Goal: Task Accomplishment & Management: Use online tool/utility

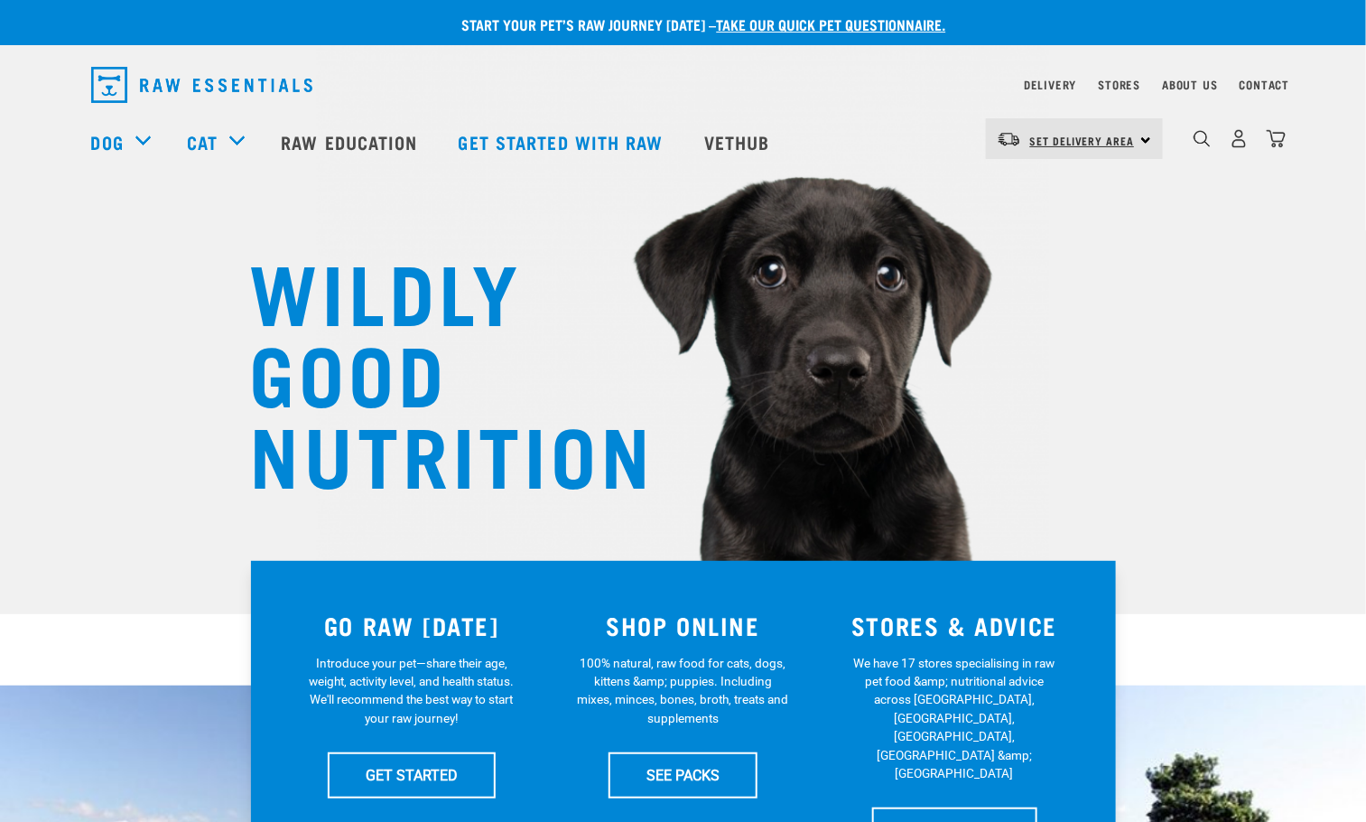
click at [1103, 137] on span "Set Delivery Area" at bounding box center [1082, 140] width 105 height 6
click at [1049, 225] on link "[GEOGRAPHIC_DATA]" at bounding box center [1072, 230] width 173 height 40
click at [1071, 141] on span "[GEOGRAPHIC_DATA]" at bounding box center [1084, 140] width 109 height 6
click at [1057, 219] on link "[GEOGRAPHIC_DATA]" at bounding box center [1072, 230] width 173 height 40
click at [1151, 135] on div "South Island North Island South Island" at bounding box center [1074, 138] width 177 height 41
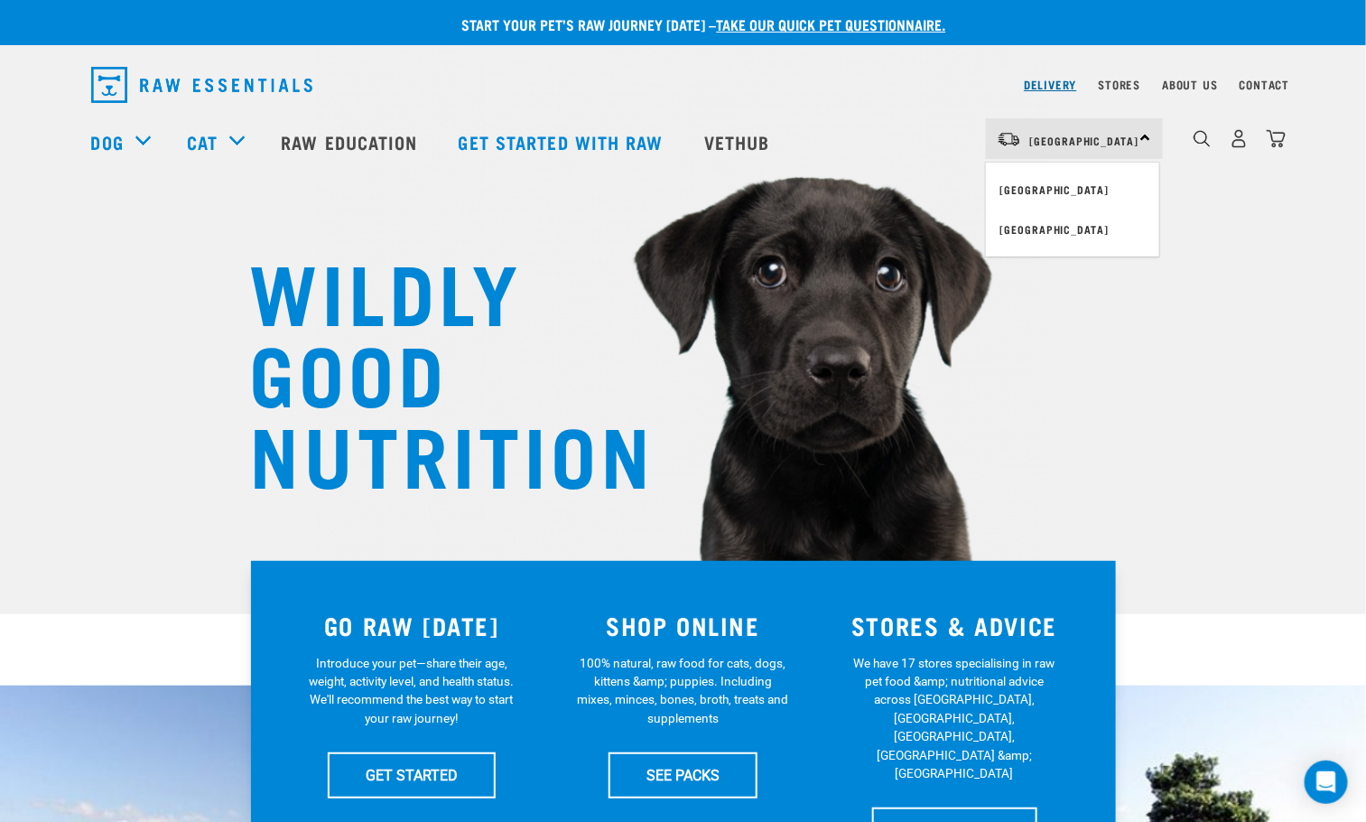
click at [1058, 81] on link "Delivery" at bounding box center [1050, 84] width 52 height 6
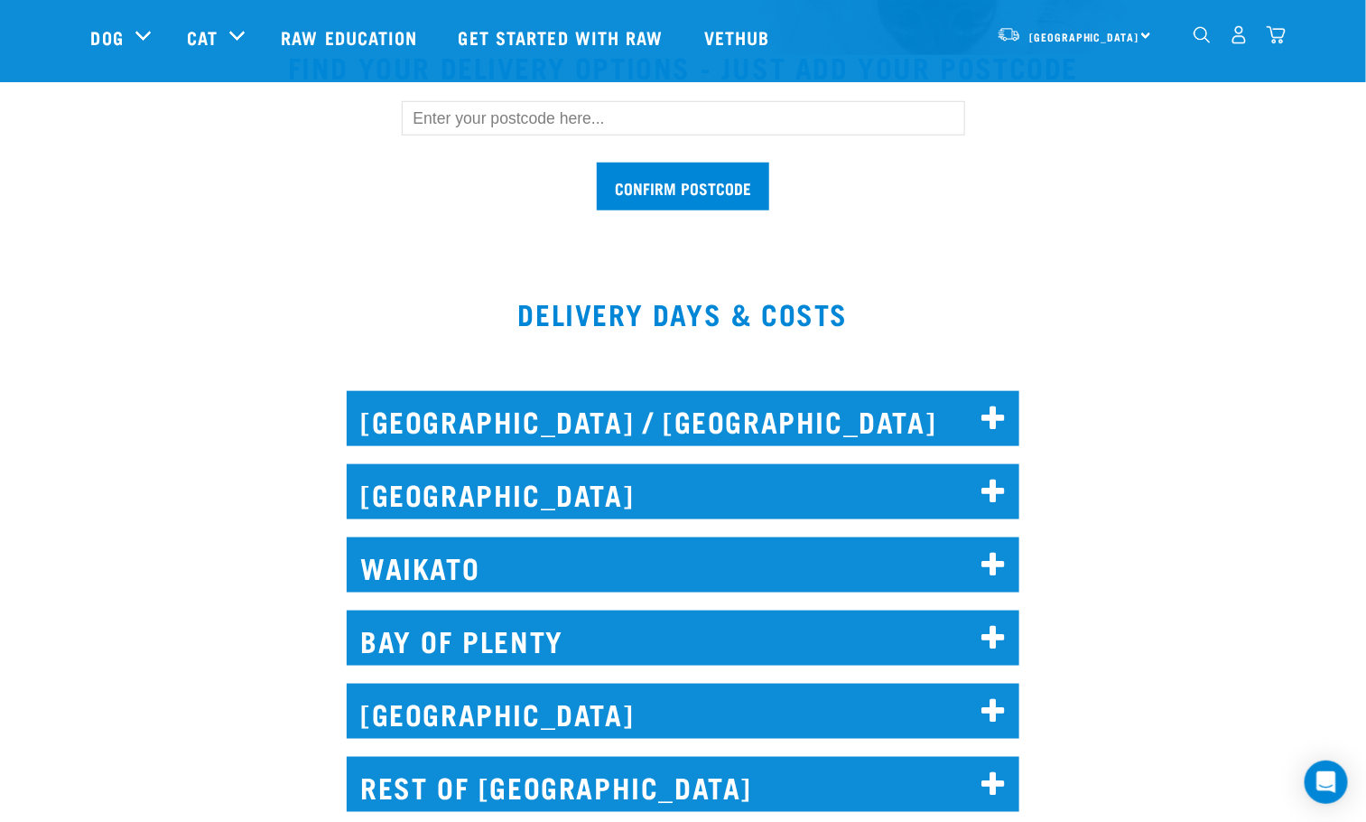
scroll to position [406, 0]
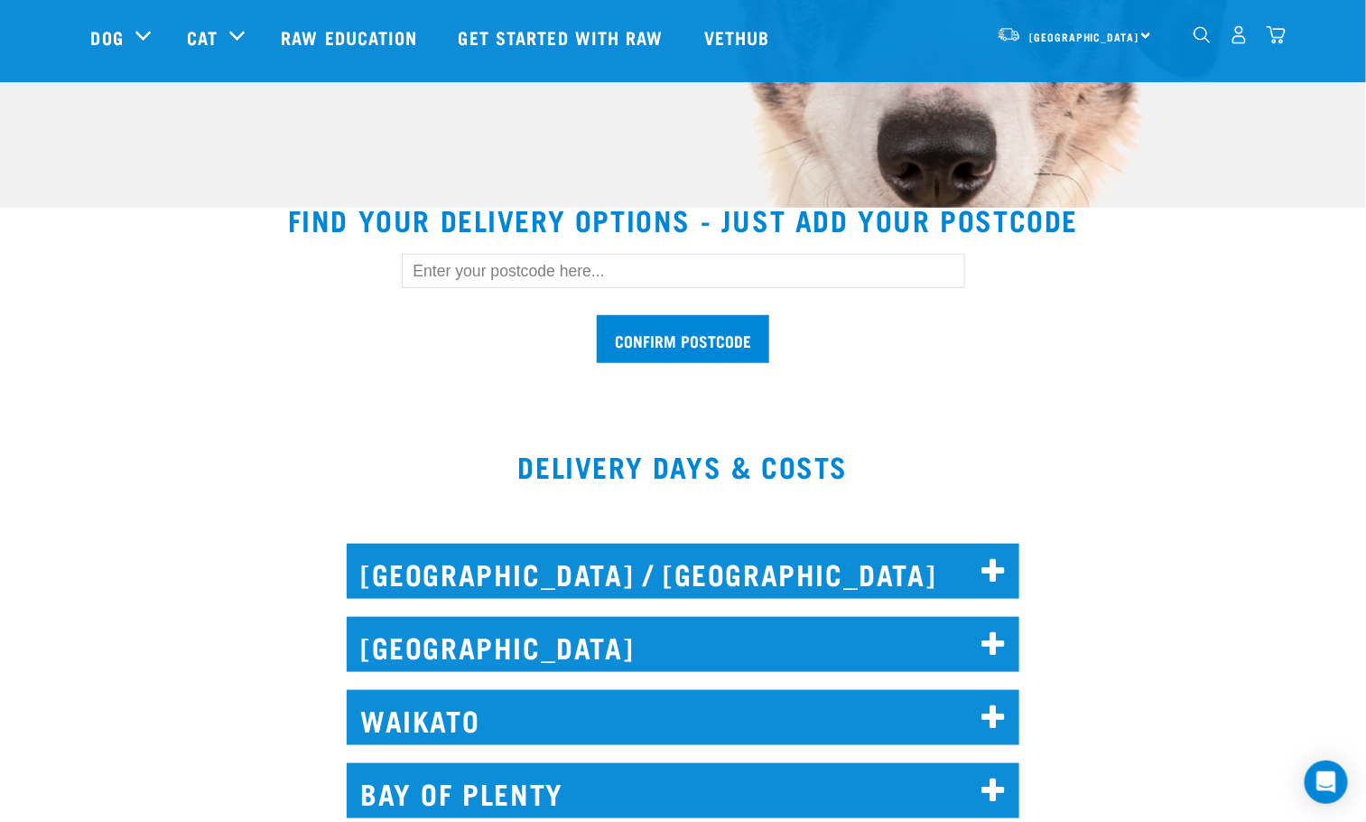
click at [566, 263] on input "text" at bounding box center [684, 271] width 564 height 34
click at [499, 272] on input "text" at bounding box center [684, 271] width 564 height 34
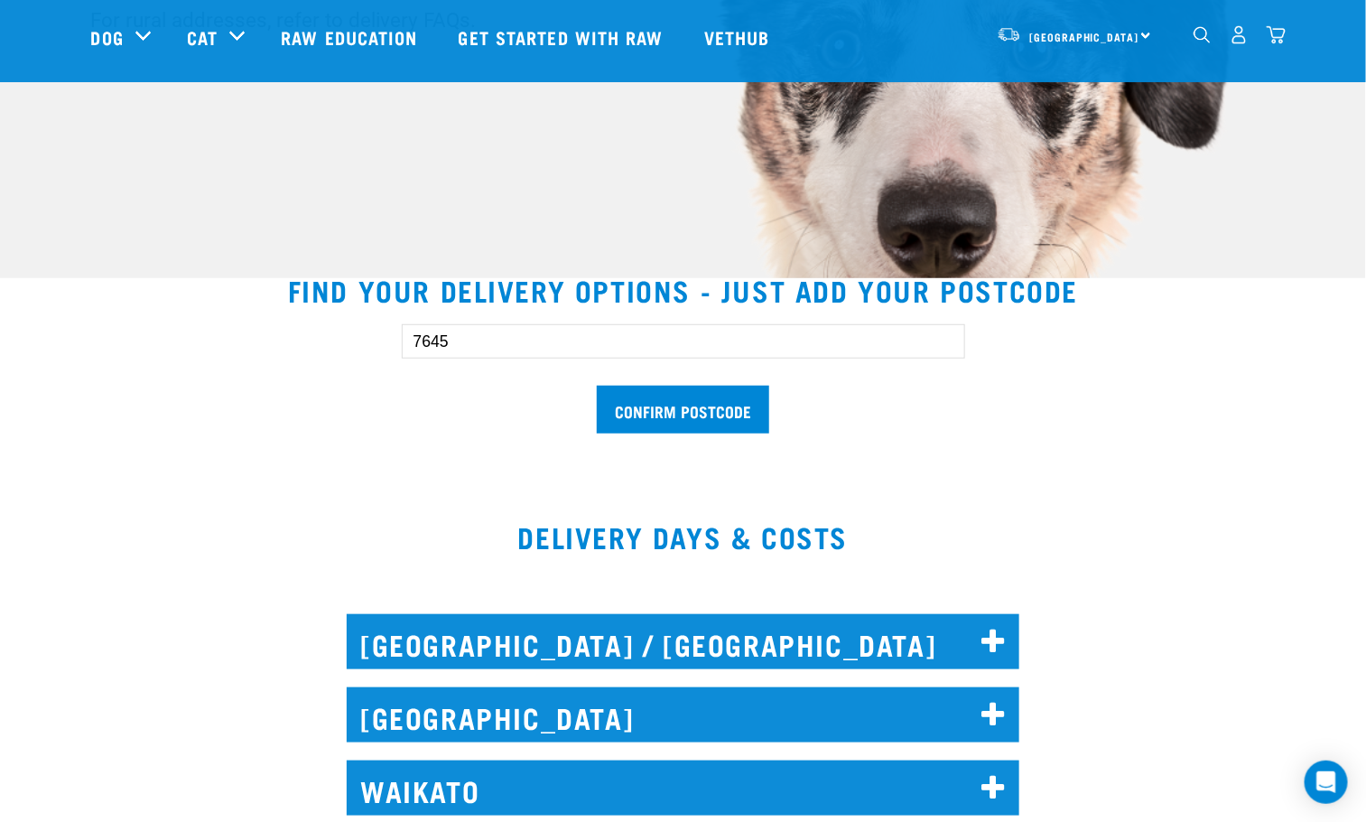
scroll to position [271, 0]
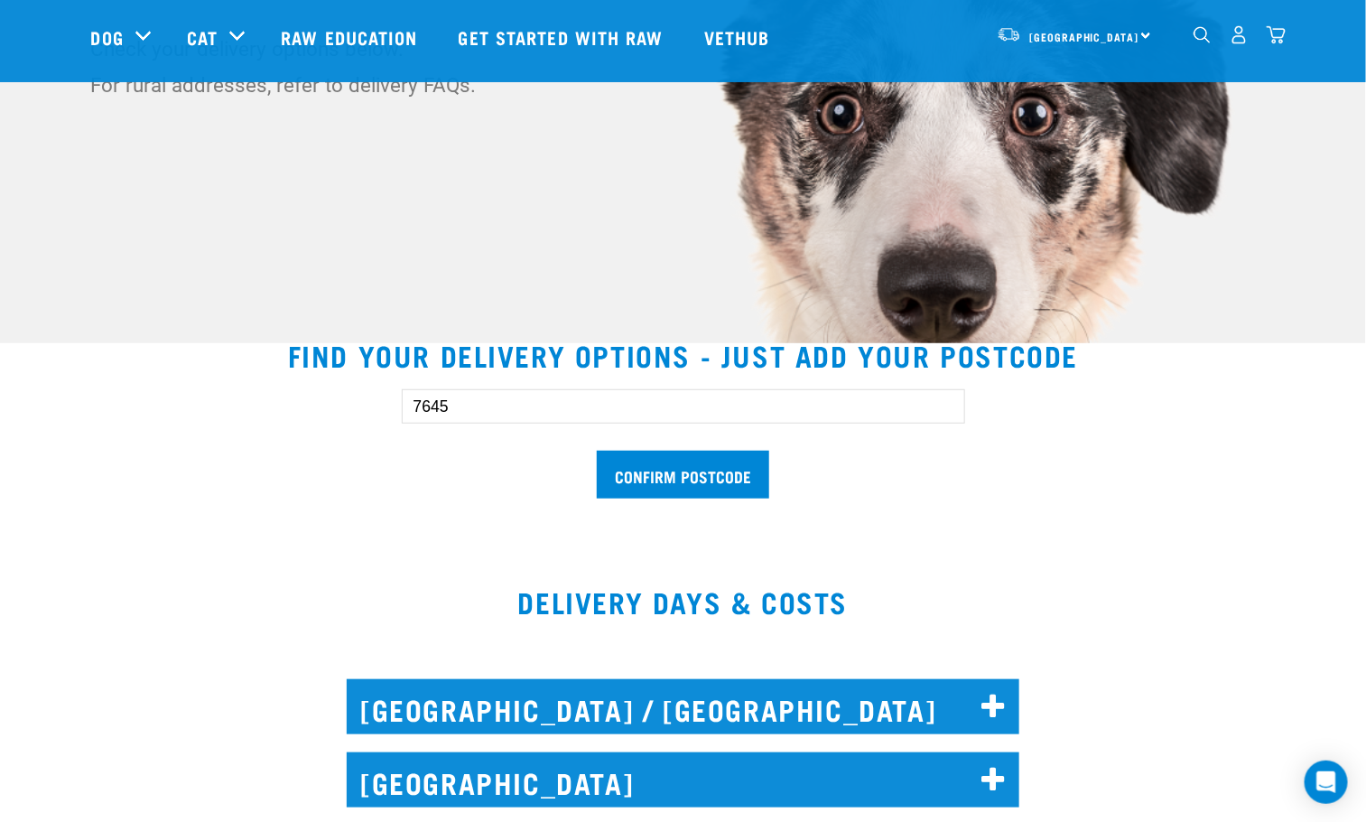
click at [710, 505] on div "7645 Confirm postcode" at bounding box center [683, 434] width 621 height 149
click at [718, 483] on input "Confirm postcode" at bounding box center [683, 475] width 172 height 48
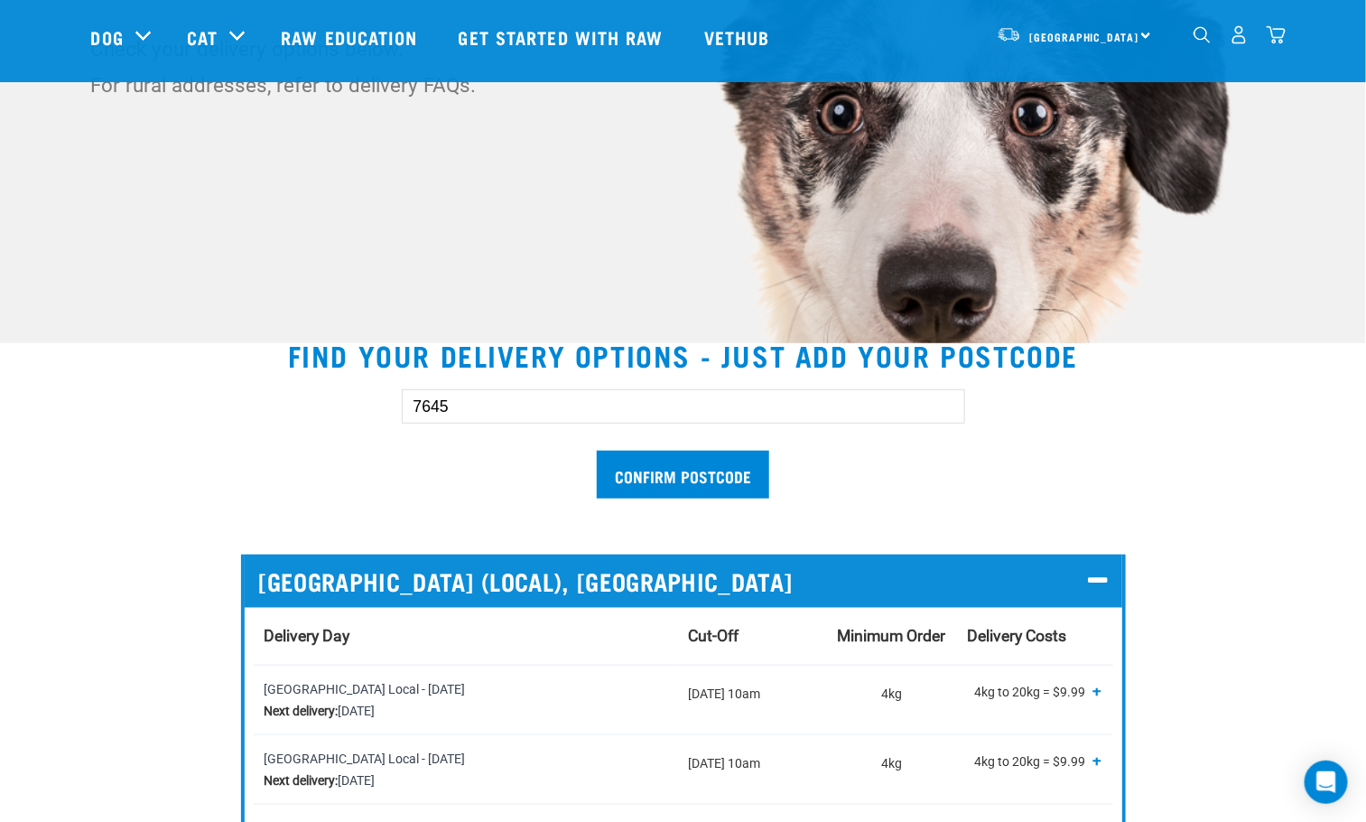
click at [451, 399] on input "7645" at bounding box center [684, 406] width 564 height 34
click at [667, 486] on input "Confirm postcode" at bounding box center [683, 475] width 172 height 48
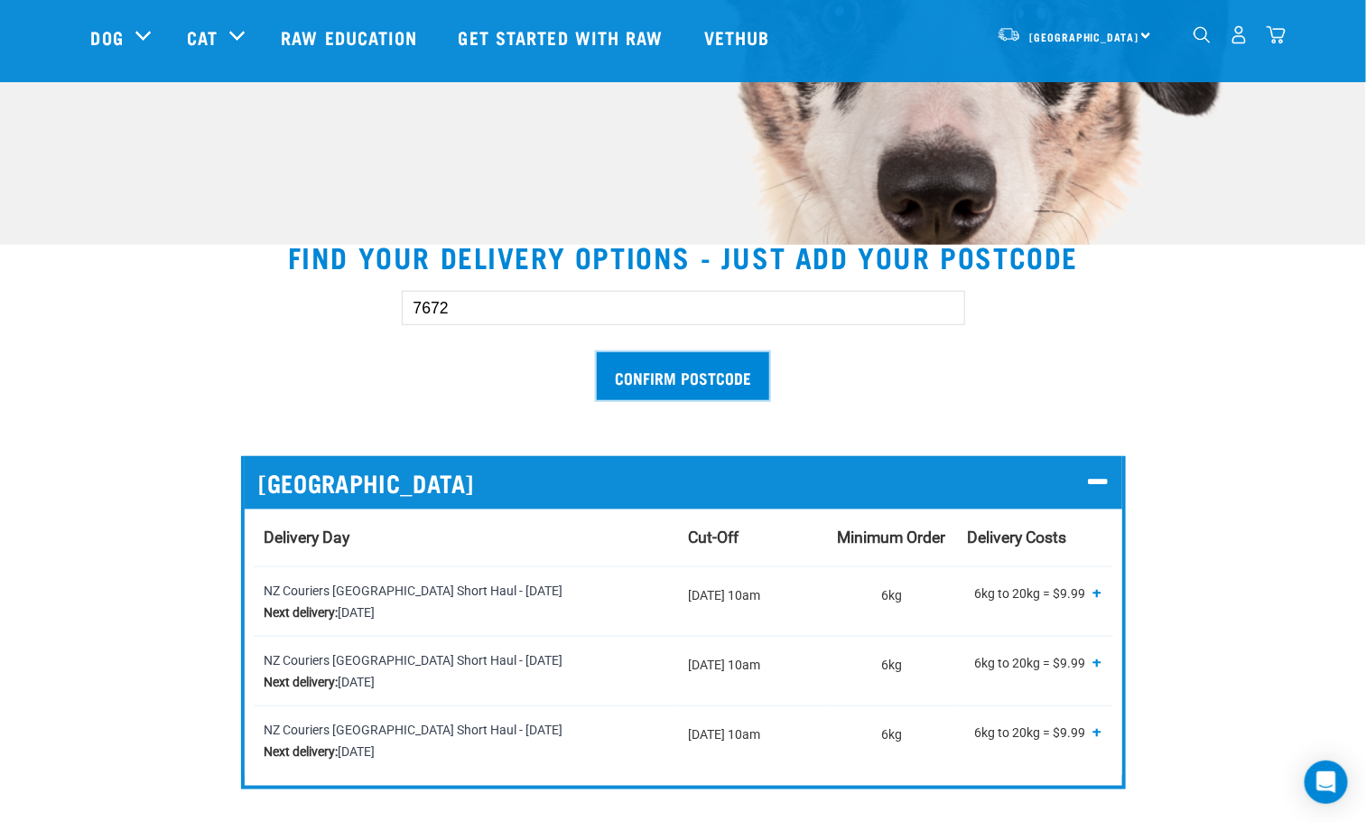
scroll to position [135, 0]
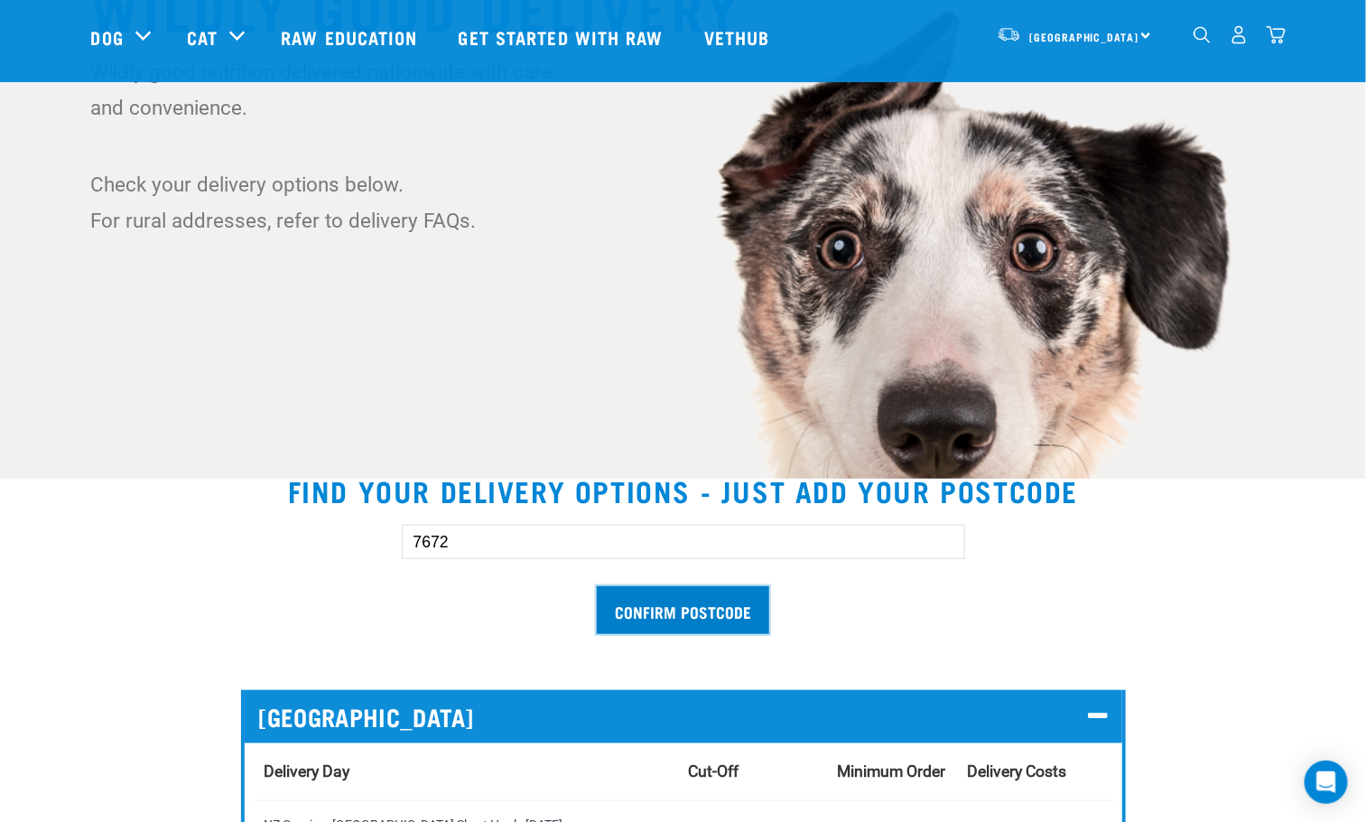
click at [681, 616] on input "Confirm postcode" at bounding box center [683, 610] width 172 height 48
click at [499, 545] on input "7672" at bounding box center [684, 542] width 564 height 34
click at [597, 586] on input "Confirm postcode" at bounding box center [683, 610] width 172 height 48
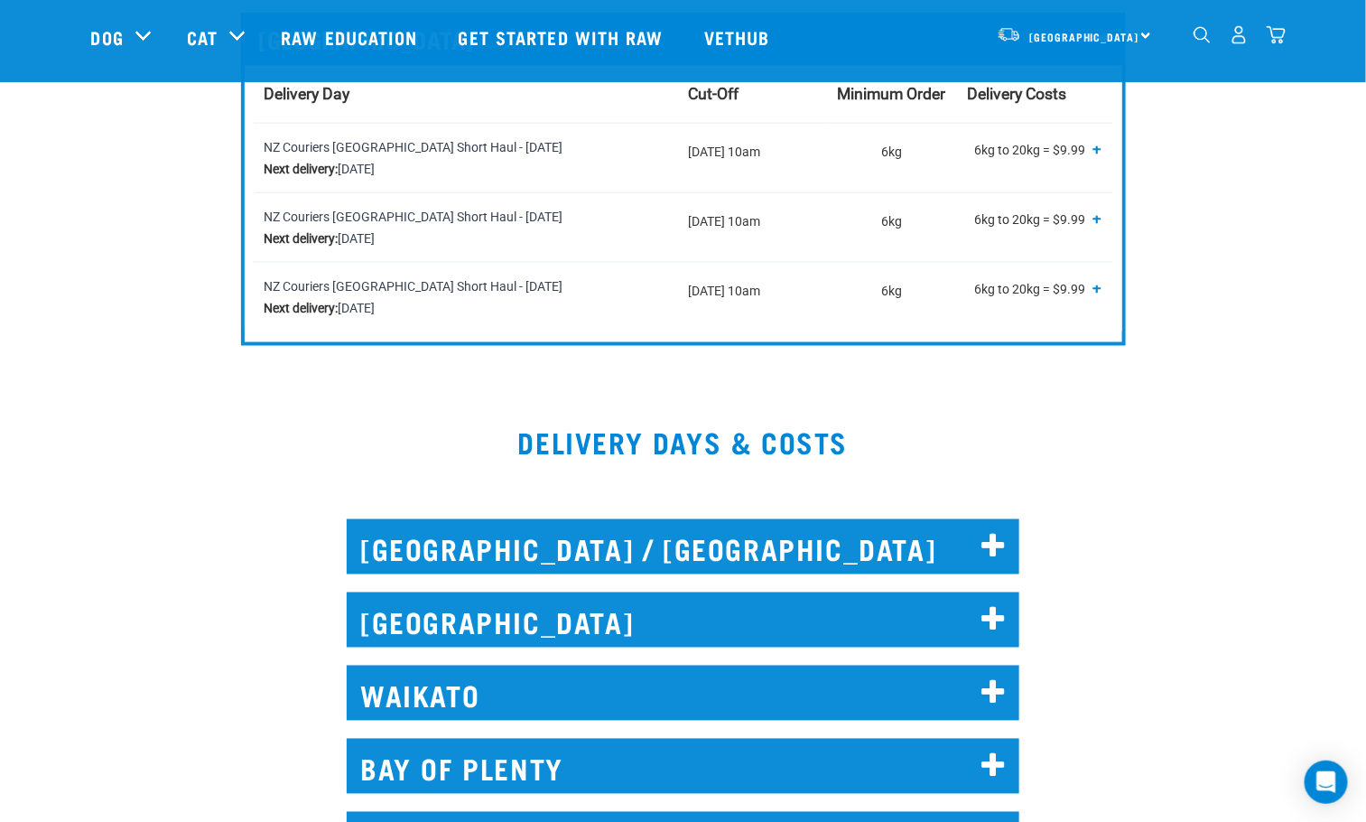
scroll to position [406, 0]
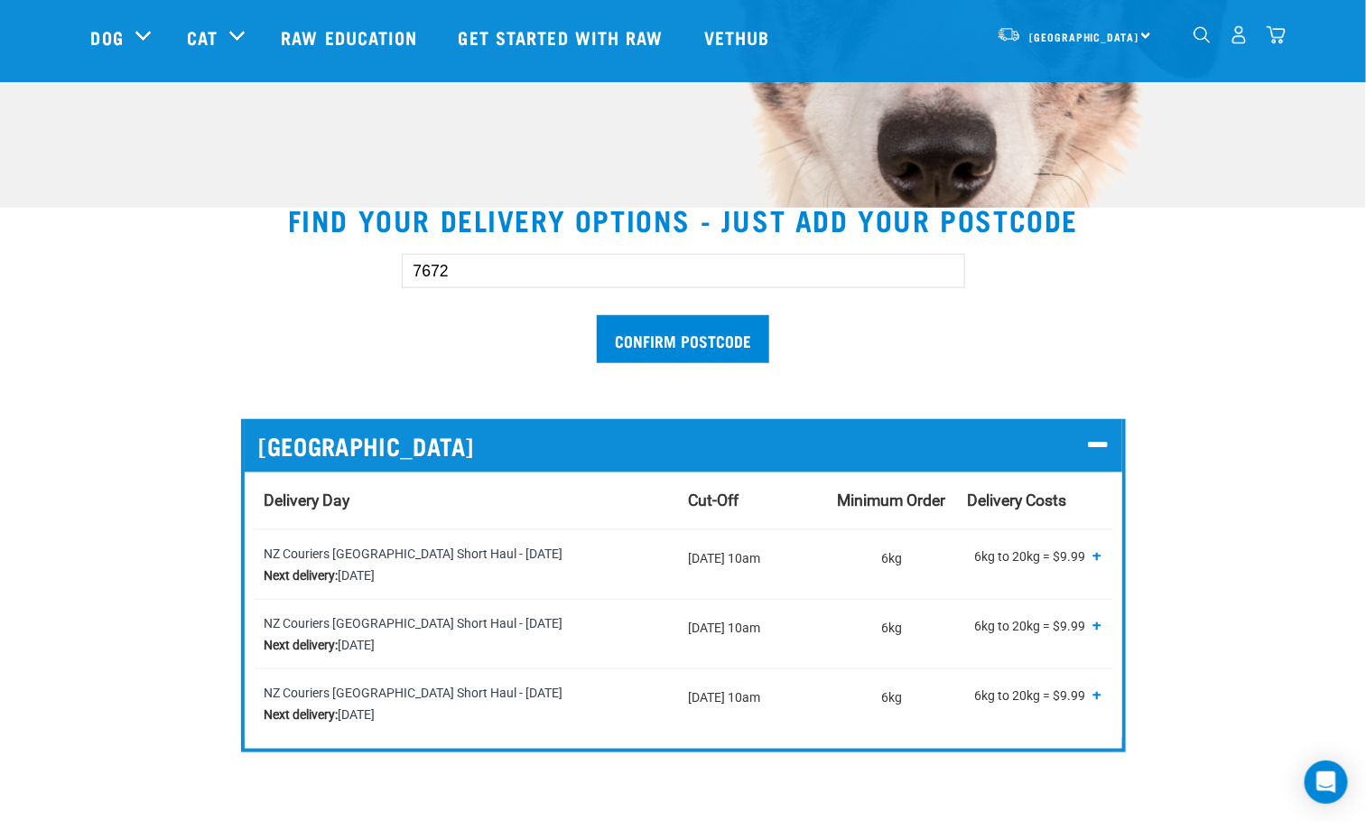
drag, startPoint x: 470, startPoint y: 275, endPoint x: 79, endPoint y: 312, distance: 392.0
click at [142, 303] on div "7672 Confirm postcode" at bounding box center [683, 299] width 1243 height 149
type input "7645"
click at [101, 352] on div "7645 Confirm postcode" at bounding box center [683, 299] width 1243 height 149
click at [700, 340] on input "Confirm postcode" at bounding box center [683, 339] width 172 height 48
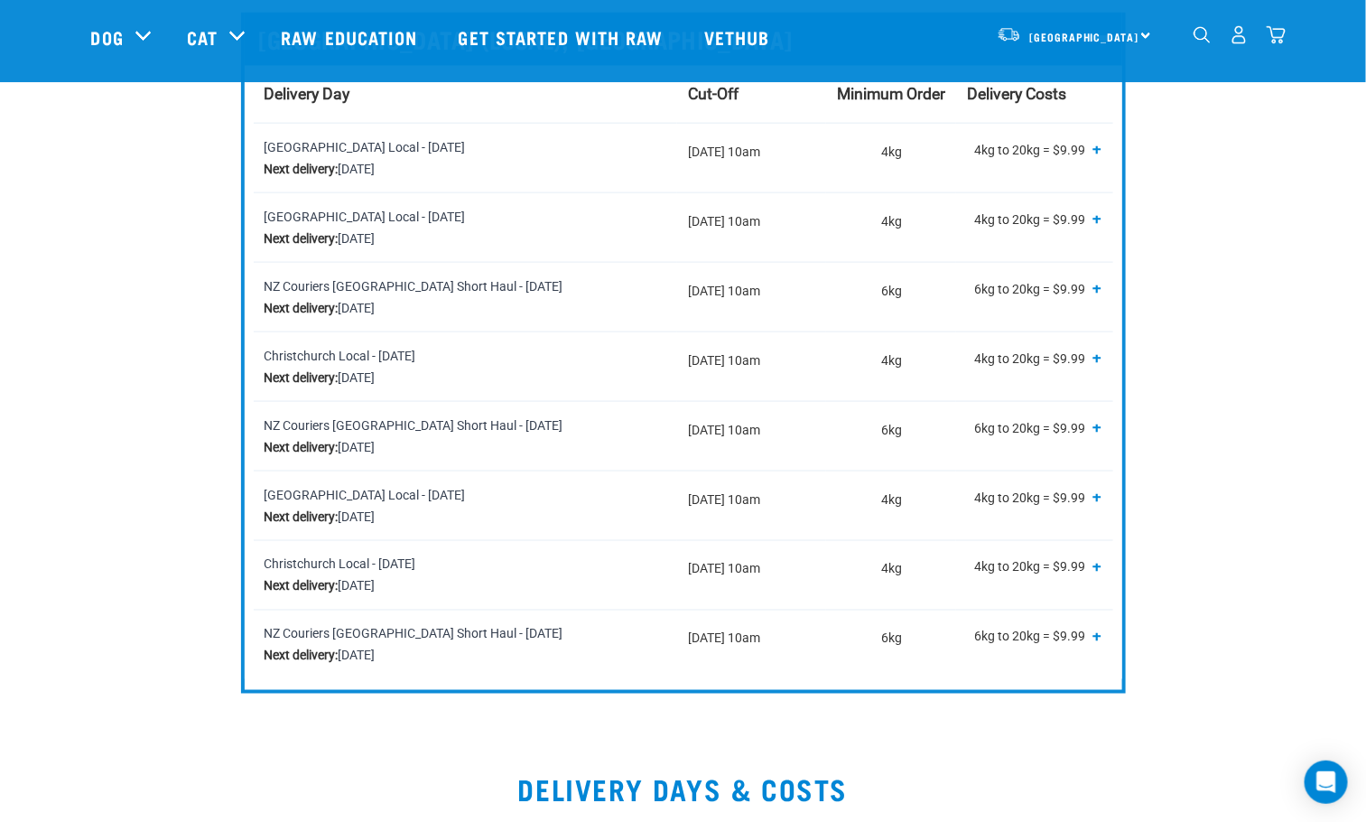
scroll to position [677, 0]
